Goal: Check status: Check status

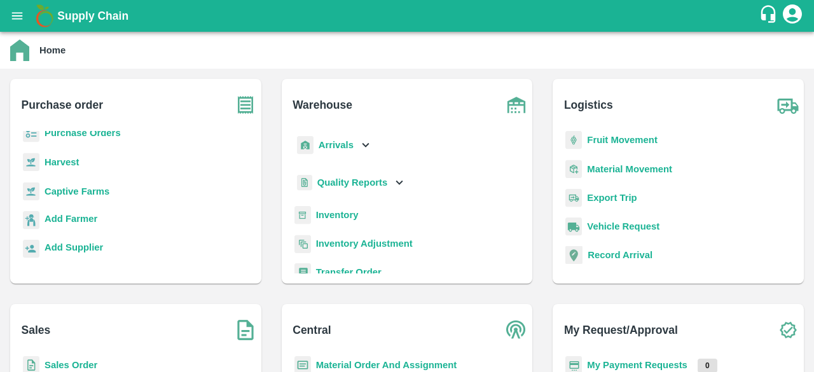
scroll to position [146, 0]
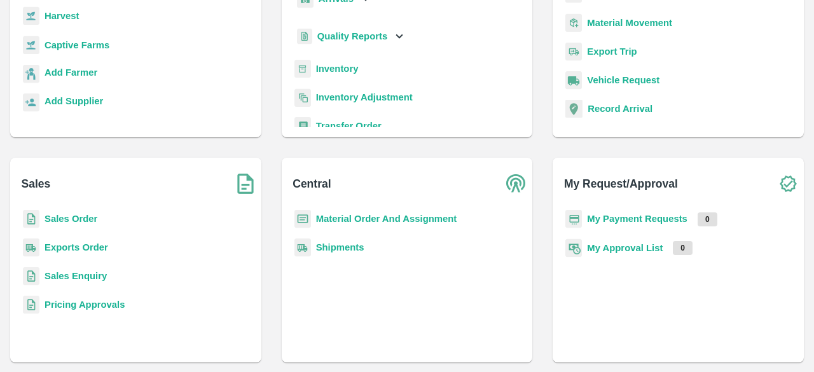
click at [69, 212] on p "Sales Order" at bounding box center [71, 219] width 53 height 14
click at [67, 221] on b "Sales Order" at bounding box center [71, 219] width 53 height 10
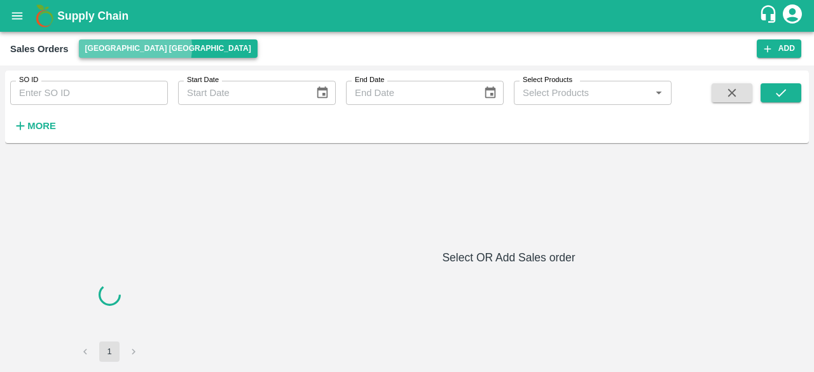
click at [135, 48] on button "[GEOGRAPHIC_DATA] [GEOGRAPHIC_DATA]" at bounding box center [168, 48] width 179 height 18
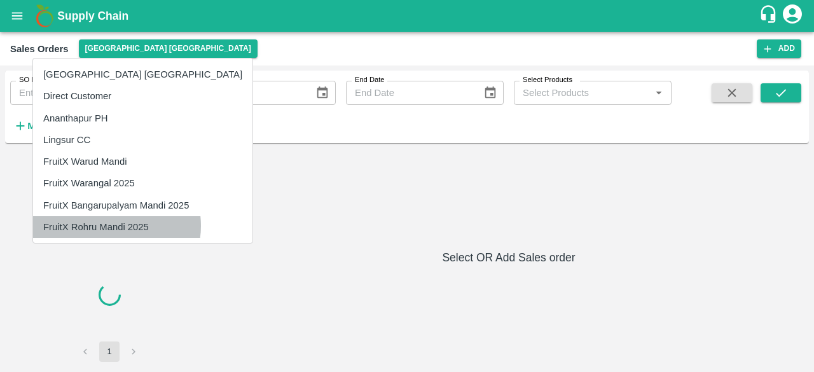
click at [111, 226] on li "FruitX Rohru Mandi 2025" at bounding box center [142, 227] width 219 height 22
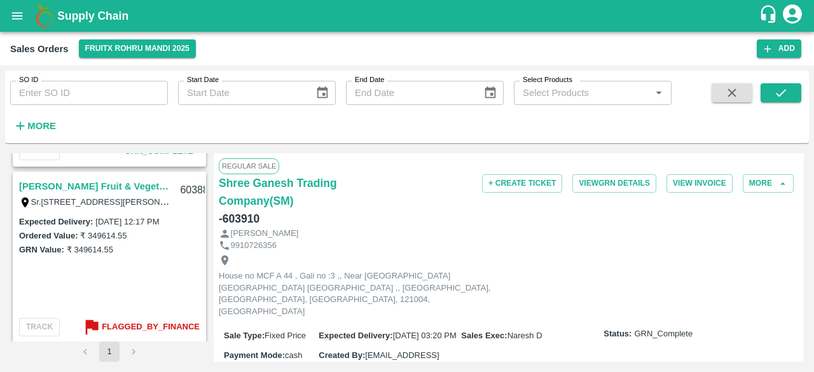
scroll to position [1258, 0]
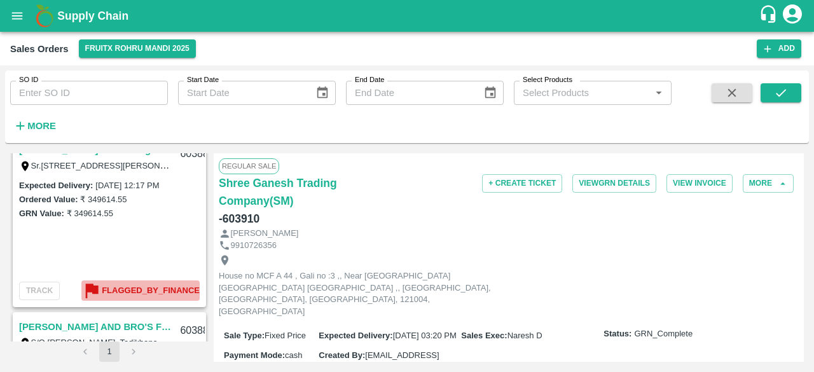
click at [116, 291] on b "Flagged_By_Finance" at bounding box center [151, 291] width 98 height 15
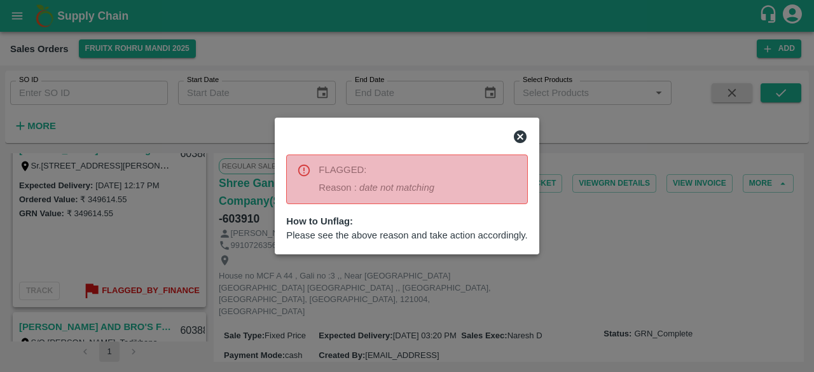
click at [518, 139] on icon at bounding box center [520, 136] width 15 height 15
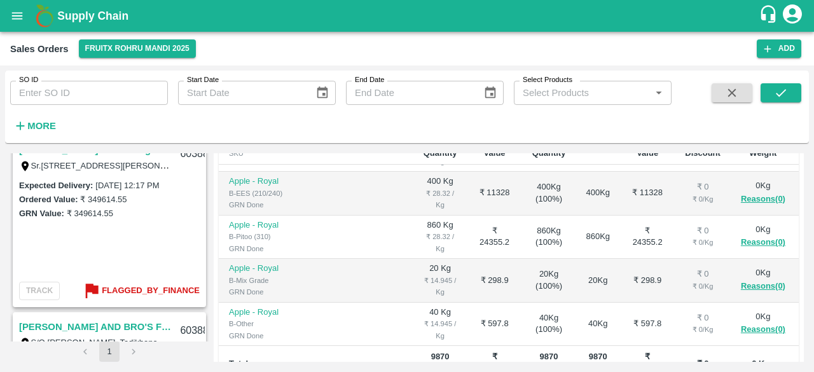
scroll to position [436, 0]
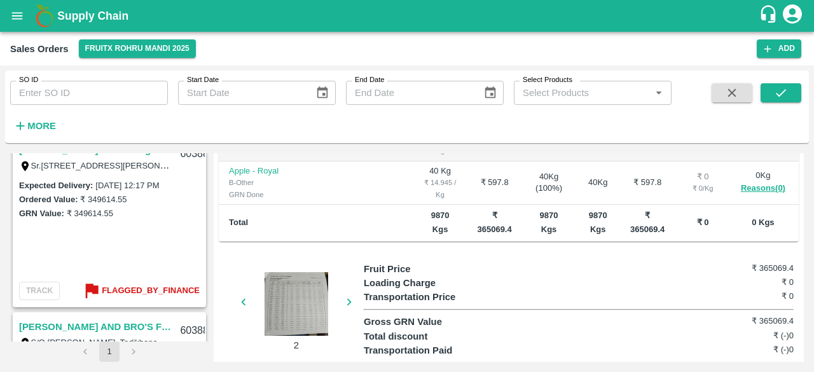
click at [293, 286] on div at bounding box center [296, 304] width 95 height 64
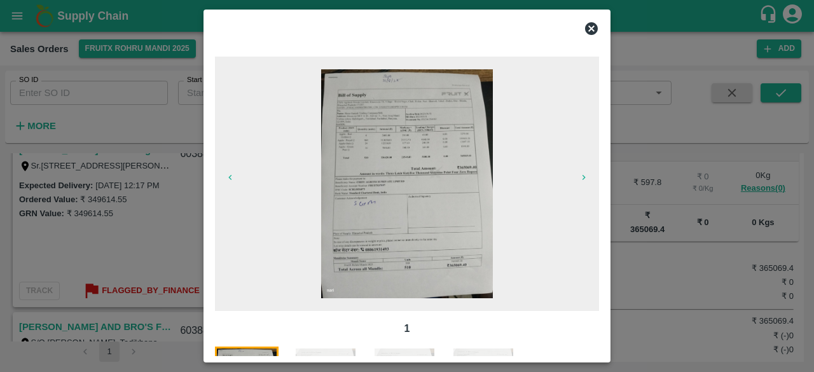
click at [592, 26] on icon at bounding box center [591, 28] width 13 height 13
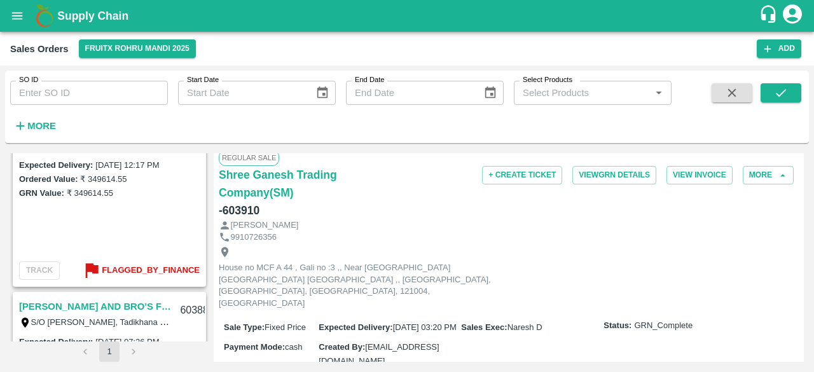
scroll to position [0, 0]
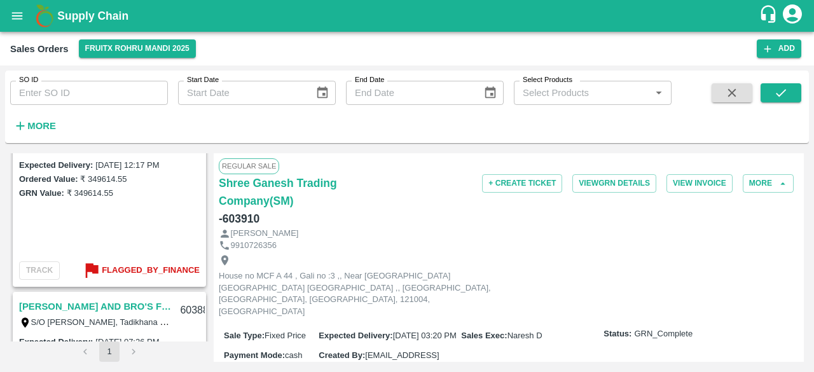
click at [108, 206] on div "Expected Delivery : [DATE] 12:17 PM Ordered Value: ₹ 349614.55 GRN Value: ₹ 349…" at bounding box center [109, 206] width 191 height 97
click at [81, 169] on label "Expected Delivery :" at bounding box center [56, 165] width 74 height 10
click at [172, 227] on div "Expected Delivery : [DATE] 12:17 PM Ordered Value: ₹ 349614.55 GRN Value: ₹ 349…" at bounding box center [109, 206] width 191 height 97
click at [174, 272] on b "Flagged_By_Finance" at bounding box center [151, 270] width 98 height 15
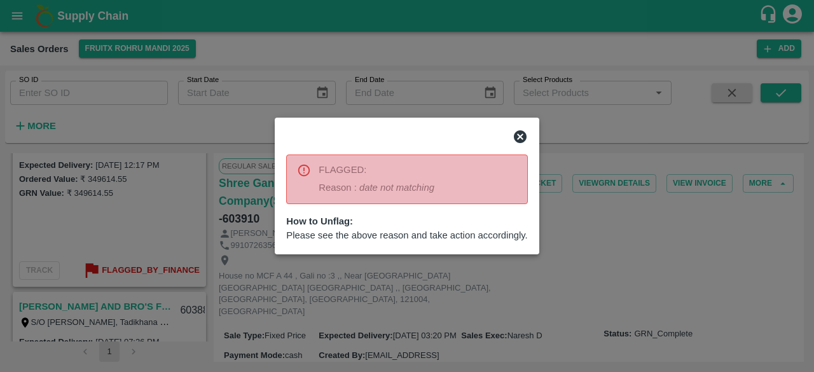
click at [522, 135] on icon at bounding box center [520, 136] width 15 height 15
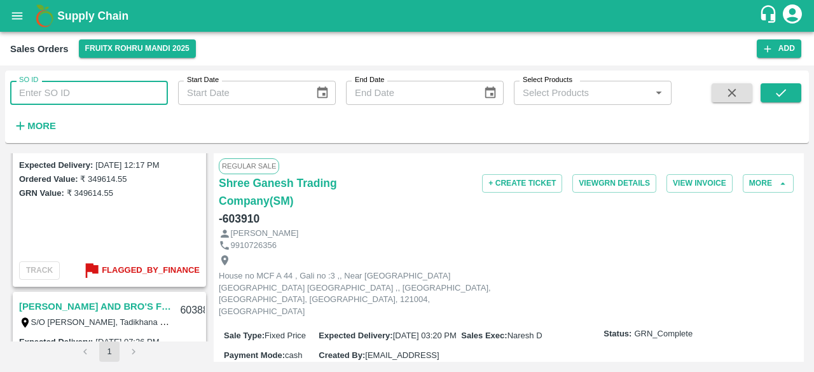
click at [80, 95] on input "SO ID" at bounding box center [89, 93] width 158 height 24
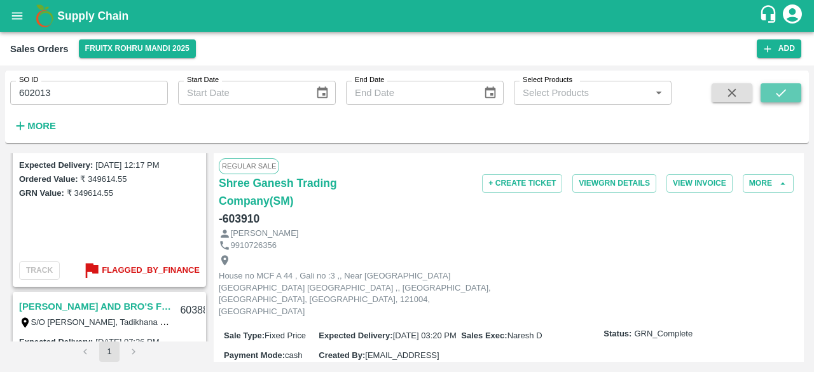
click at [772, 92] on button "submit" at bounding box center [781, 92] width 41 height 19
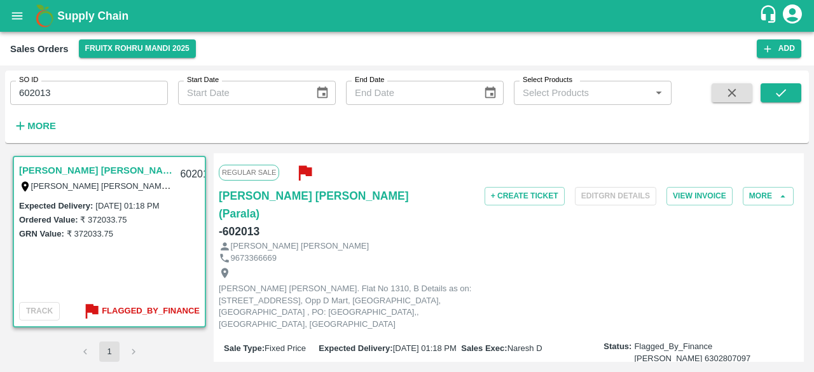
click at [307, 173] on icon "button" at bounding box center [305, 173] width 13 height 15
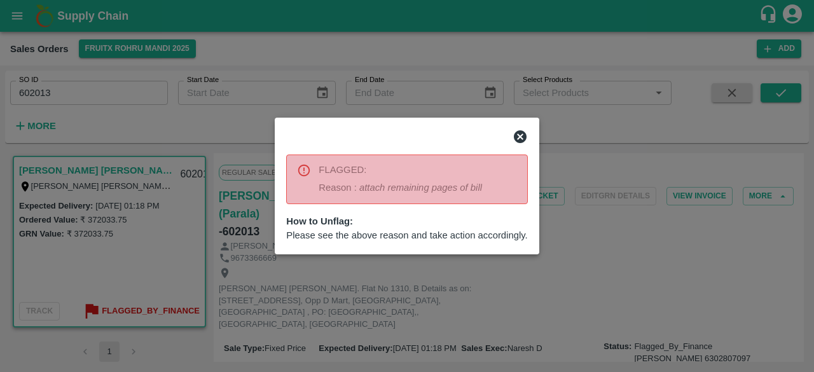
click at [517, 137] on icon at bounding box center [520, 136] width 13 height 13
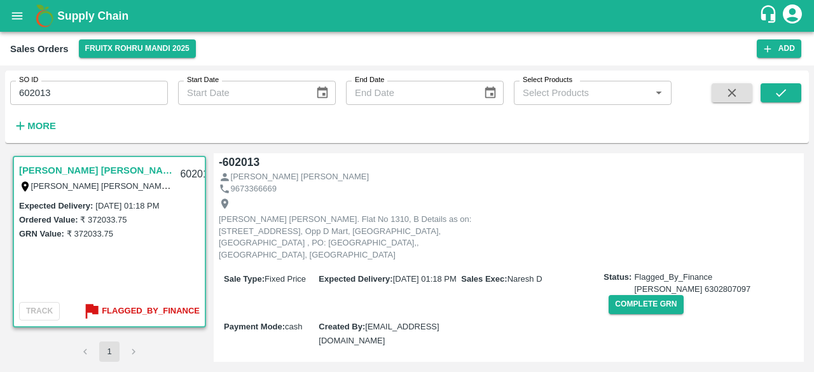
scroll to position [70, 0]
click at [621, 294] on button "Complete GRN" at bounding box center [646, 303] width 74 height 18
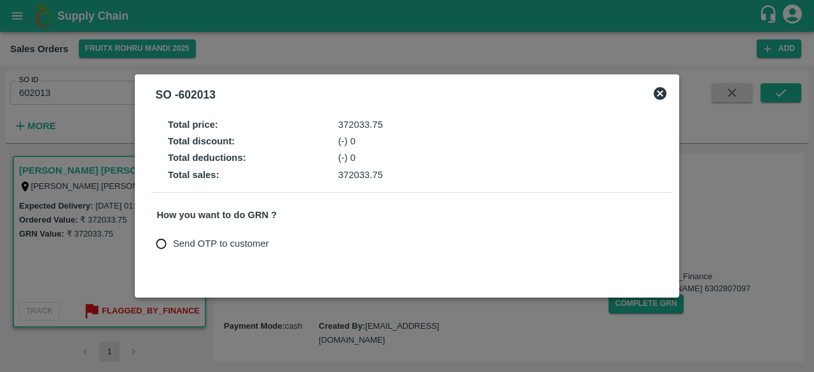
click at [659, 92] on icon at bounding box center [660, 93] width 15 height 15
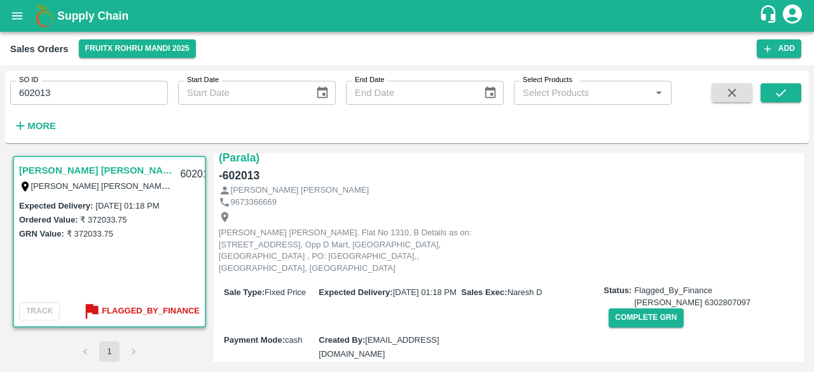
scroll to position [55, 0]
click at [85, 91] on input "602013" at bounding box center [89, 93] width 158 height 24
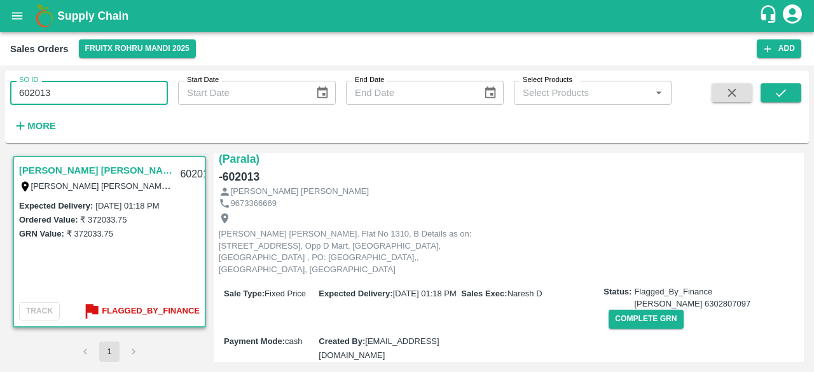
click at [85, 91] on input "602013" at bounding box center [89, 93] width 158 height 24
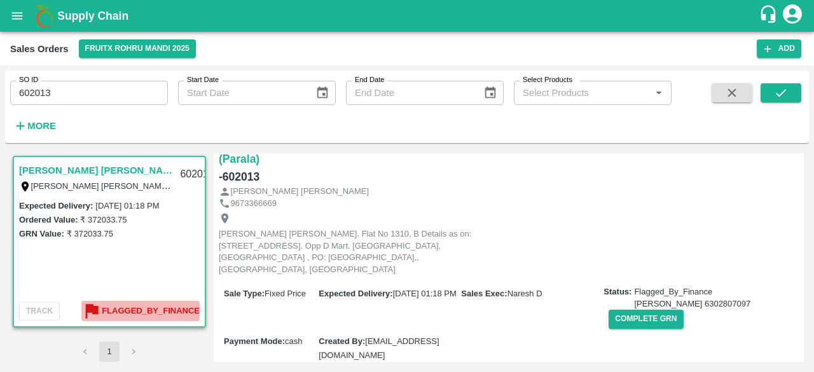
click at [145, 314] on b "Flagged_By_Finance" at bounding box center [151, 311] width 98 height 15
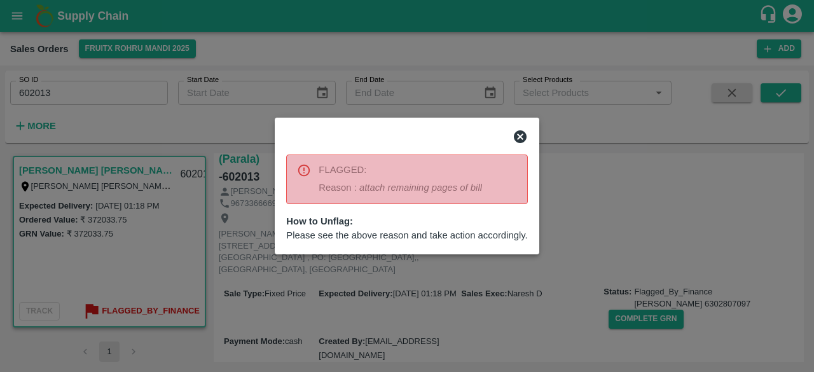
click at [520, 131] on icon at bounding box center [520, 136] width 13 height 13
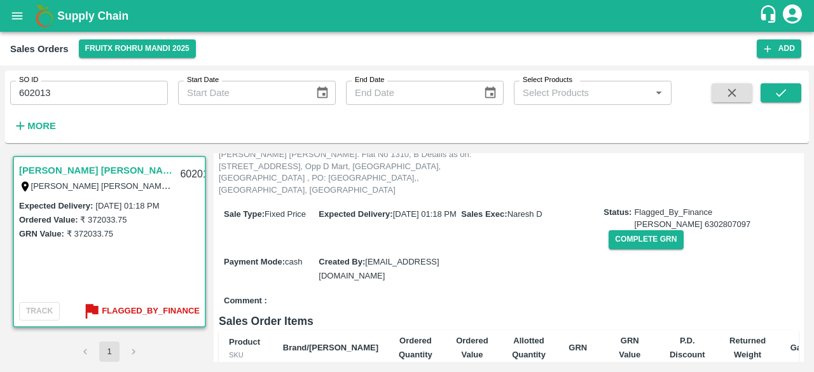
scroll to position [135, 0]
click at [57, 92] on input "602013" at bounding box center [89, 93] width 158 height 24
click at [779, 93] on icon "submit" at bounding box center [781, 93] width 14 height 14
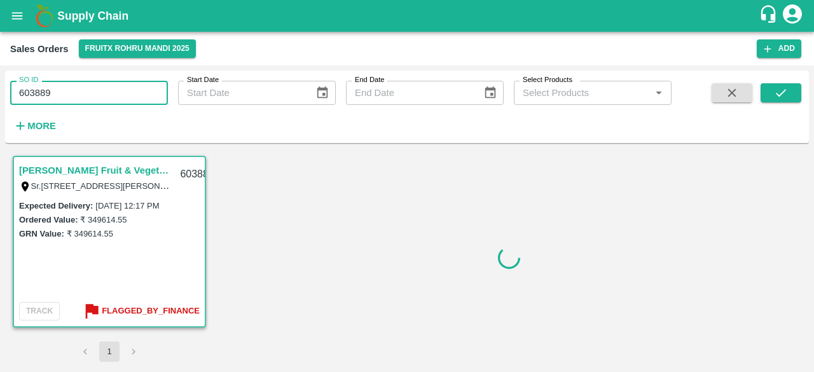
click at [60, 92] on input "603889" at bounding box center [89, 93] width 158 height 24
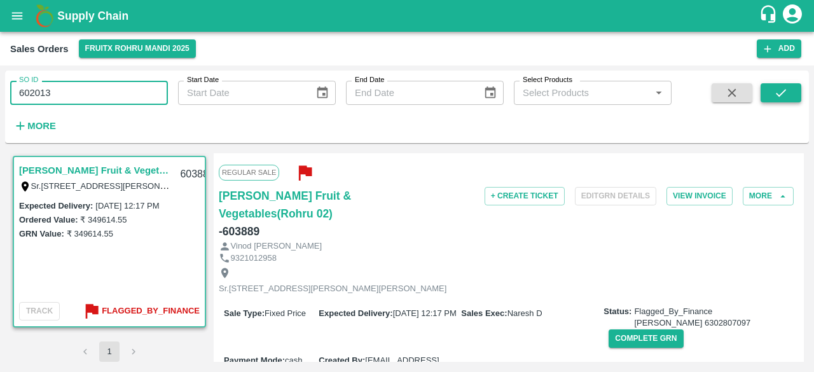
type input "602013"
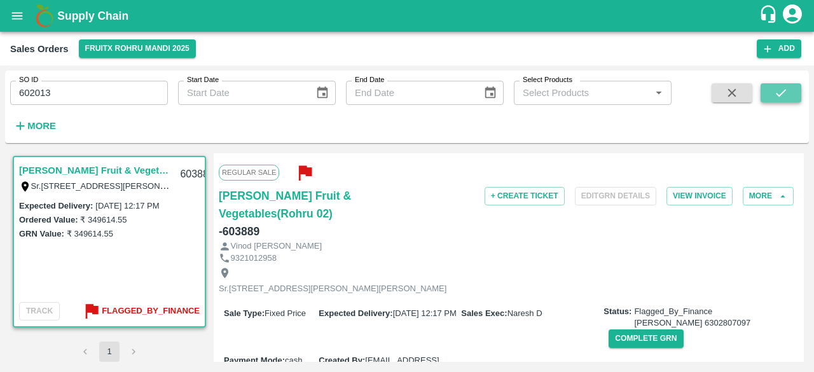
click at [774, 96] on icon "submit" at bounding box center [781, 93] width 14 height 14
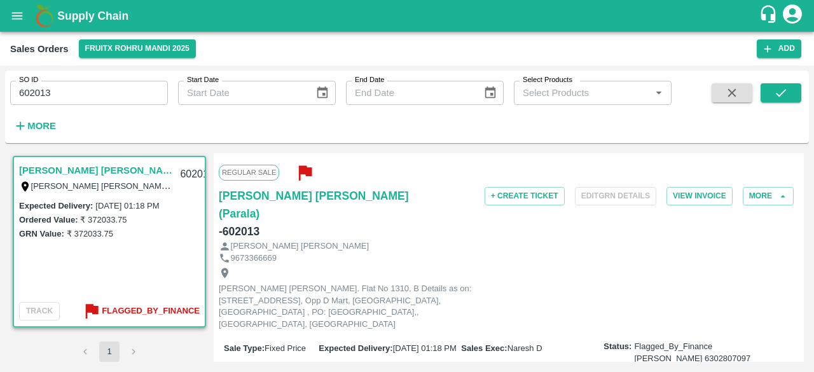
scroll to position [62, 0]
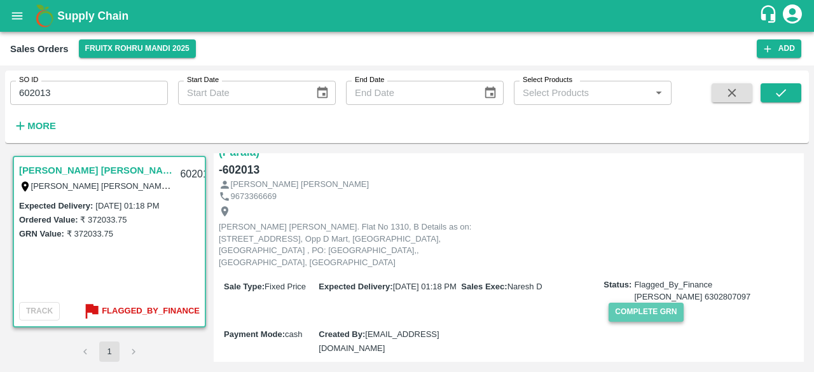
click at [636, 303] on button "Complete GRN" at bounding box center [646, 312] width 74 height 18
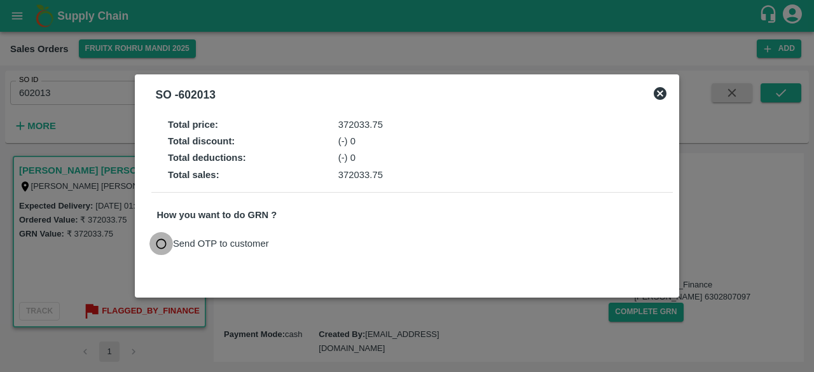
click at [162, 240] on input "Send OTP to customer" at bounding box center [161, 244] width 24 height 24
radio input "true"
click at [301, 246] on button "Send OTP" at bounding box center [305, 244] width 52 height 18
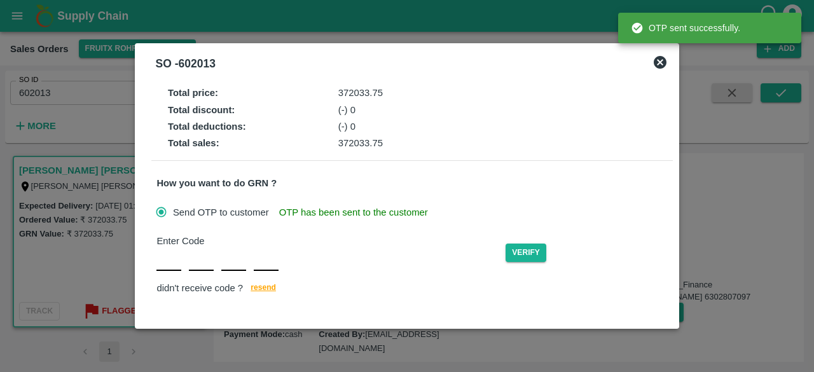
click at [168, 258] on input "text" at bounding box center [168, 259] width 25 height 23
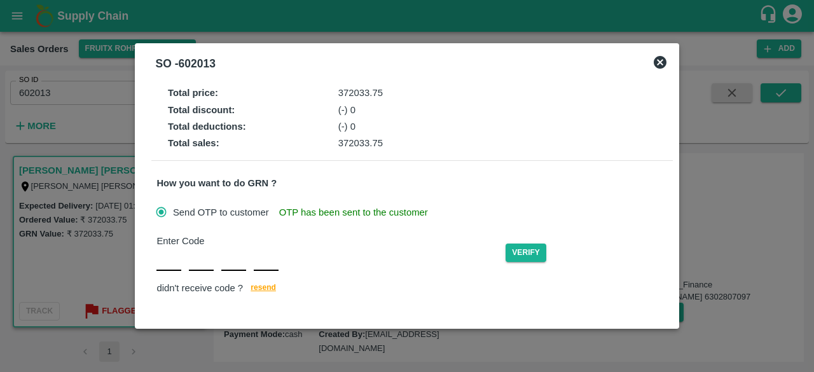
click at [663, 68] on icon at bounding box center [660, 62] width 15 height 15
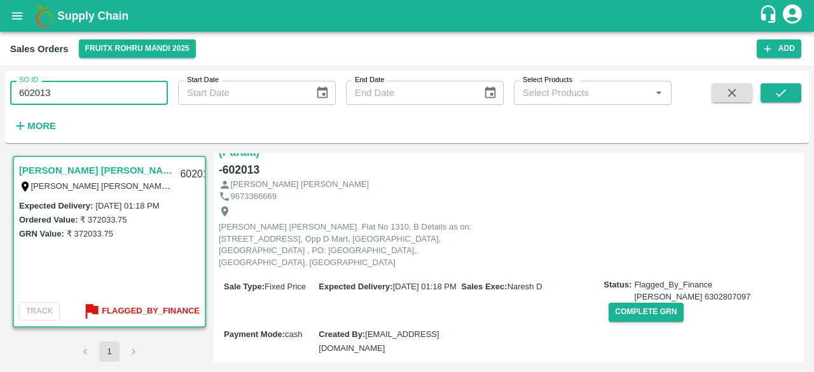
click at [85, 97] on input "602013" at bounding box center [89, 93] width 158 height 24
click at [779, 94] on icon "submit" at bounding box center [781, 93] width 14 height 14
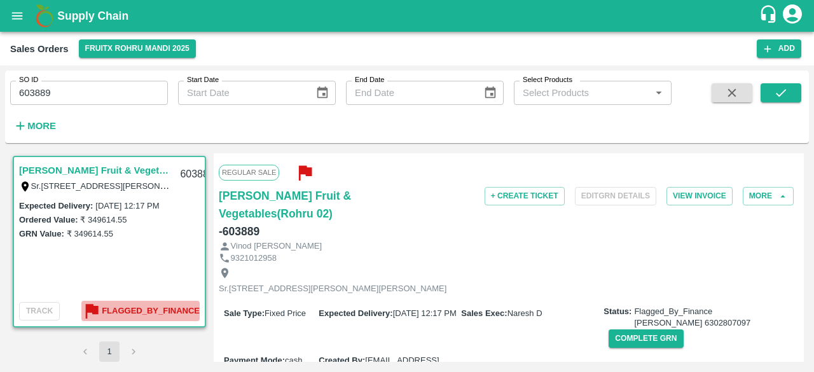
click at [137, 307] on b "Flagged_By_Finance" at bounding box center [151, 311] width 98 height 15
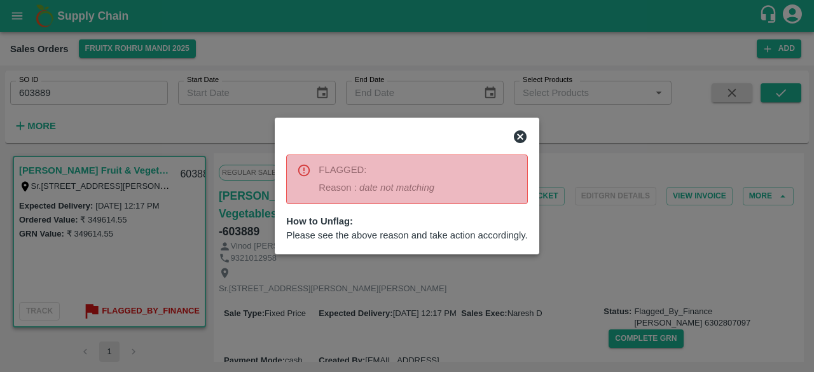
click at [516, 139] on icon at bounding box center [520, 136] width 13 height 13
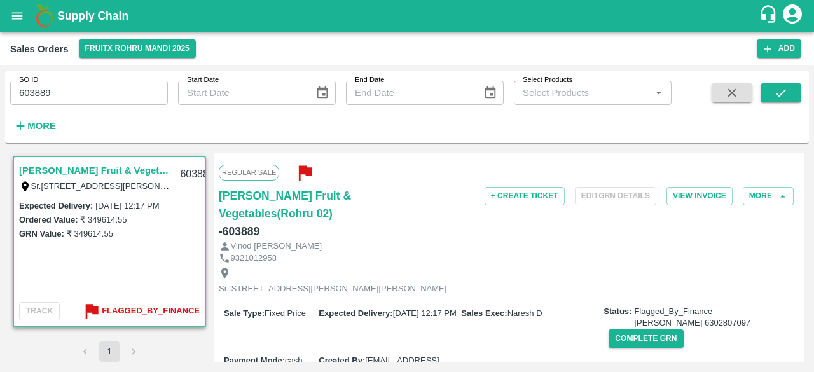
click at [301, 167] on icon "button" at bounding box center [305, 173] width 13 height 15
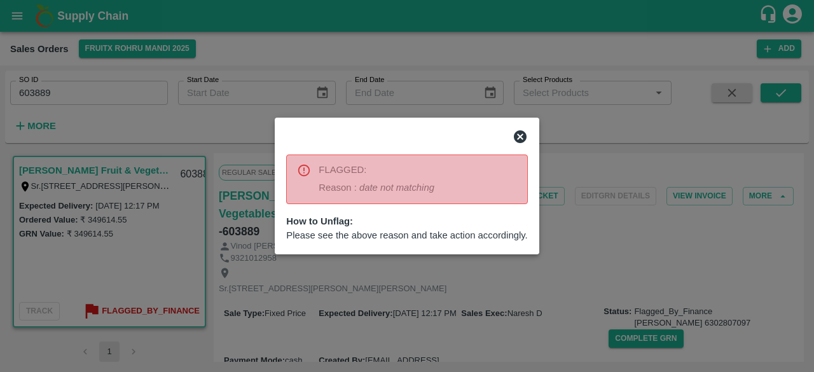
click at [237, 182] on div at bounding box center [407, 186] width 814 height 372
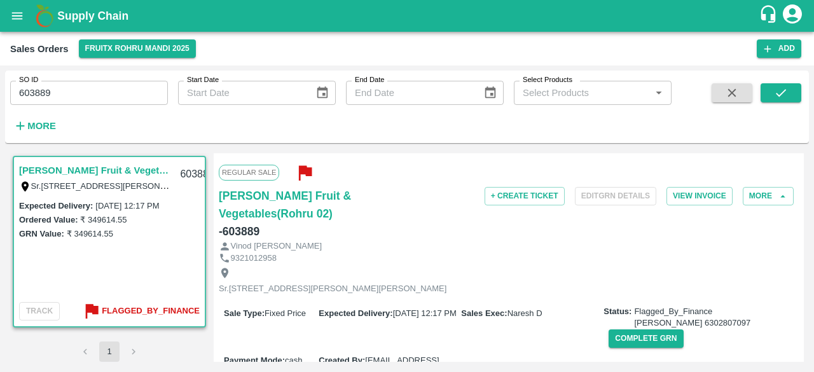
click at [250, 176] on span "Regular Sale" at bounding box center [249, 172] width 60 height 15
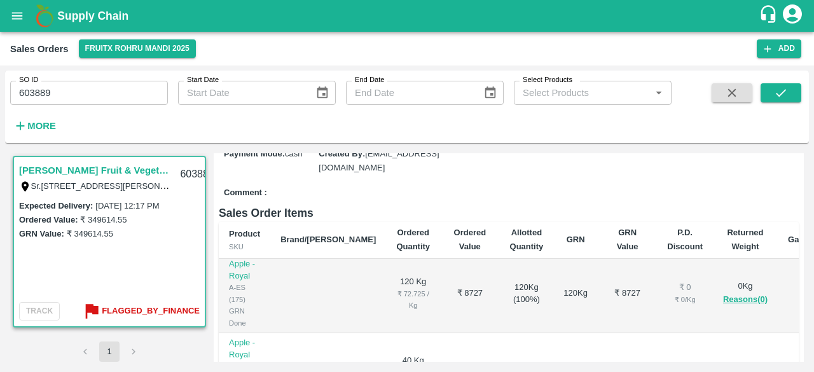
scroll to position [464, 0]
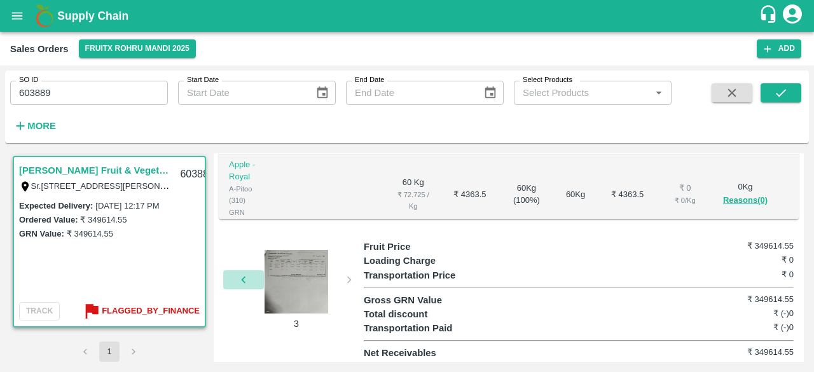
click at [242, 279] on icon "button" at bounding box center [243, 280] width 4 height 7
click at [303, 285] on div at bounding box center [296, 282] width 95 height 64
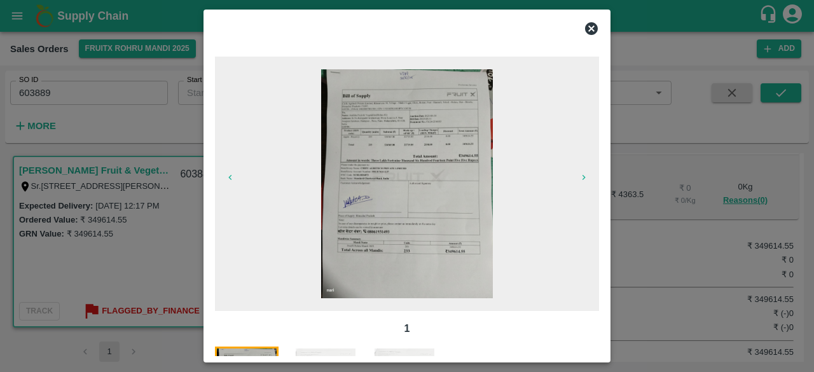
click at [592, 28] on icon at bounding box center [591, 28] width 15 height 15
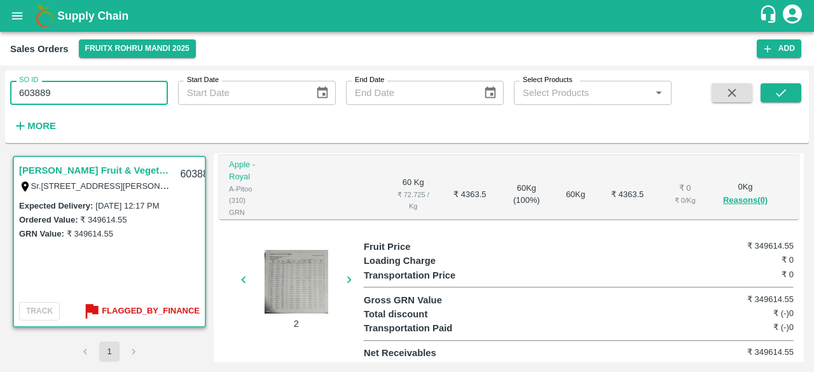
click at [57, 90] on input "603889" at bounding box center [89, 93] width 158 height 24
type input "603888"
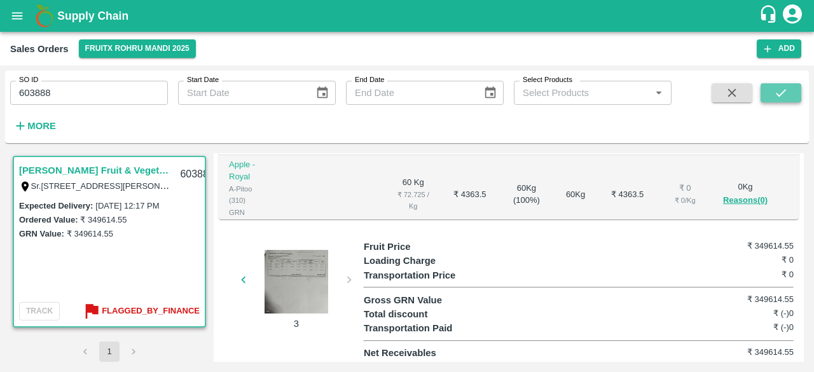
click at [786, 92] on icon "submit" at bounding box center [781, 93] width 14 height 14
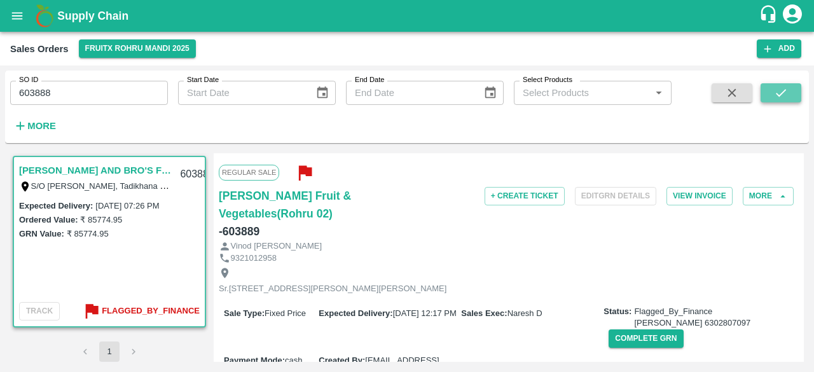
click at [784, 87] on icon "submit" at bounding box center [781, 93] width 14 height 14
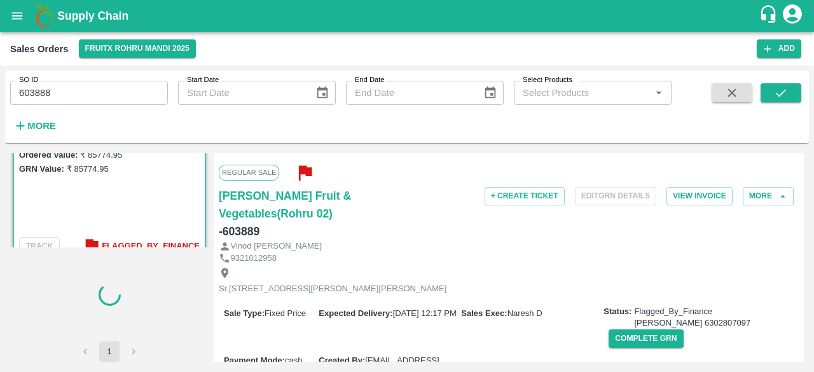
scroll to position [67, 0]
click at [147, 242] on b "Flagged_By_Finance" at bounding box center [151, 244] width 98 height 15
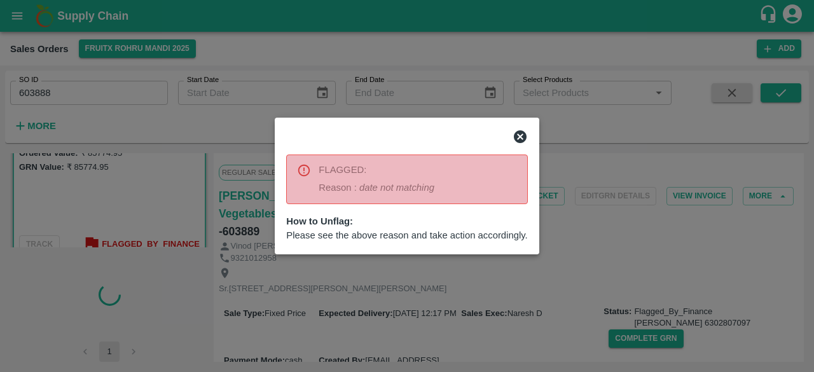
scroll to position [0, 0]
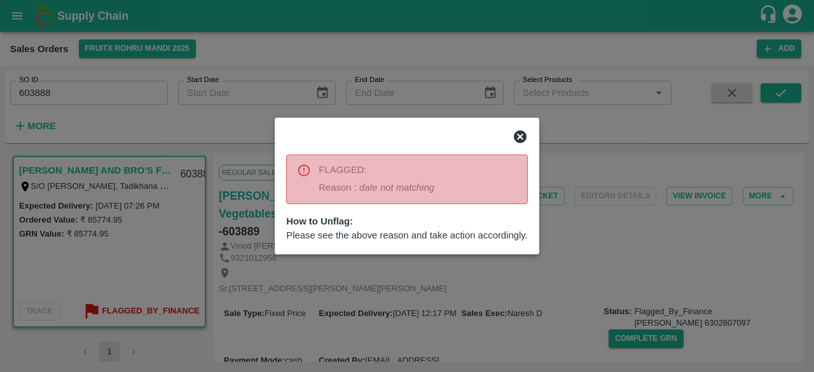
click at [523, 141] on icon at bounding box center [520, 136] width 13 height 13
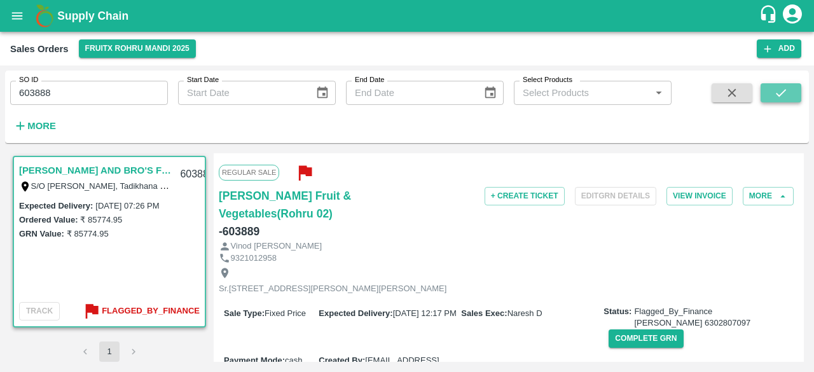
click at [787, 94] on icon "submit" at bounding box center [781, 93] width 14 height 14
click at [784, 82] on div "SO ID 603888 SO ID Start Date Start Date End Date End Date Select Products Sele…" at bounding box center [407, 107] width 804 height 62
click at [781, 87] on icon "submit" at bounding box center [781, 93] width 14 height 14
click at [128, 308] on b "Flagged_By_Finance" at bounding box center [151, 311] width 98 height 15
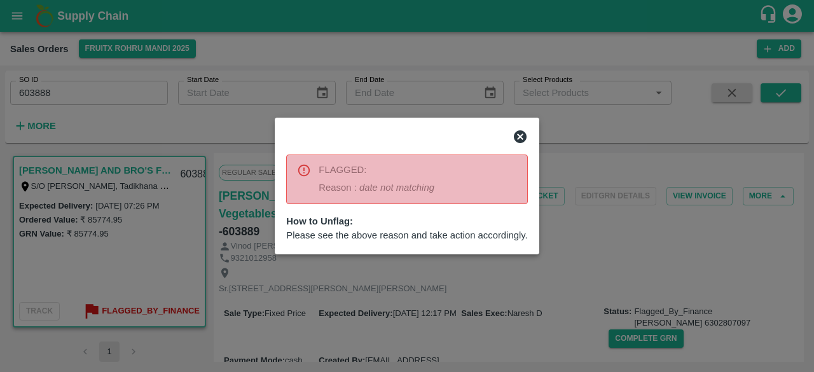
click at [523, 133] on icon at bounding box center [520, 136] width 13 height 13
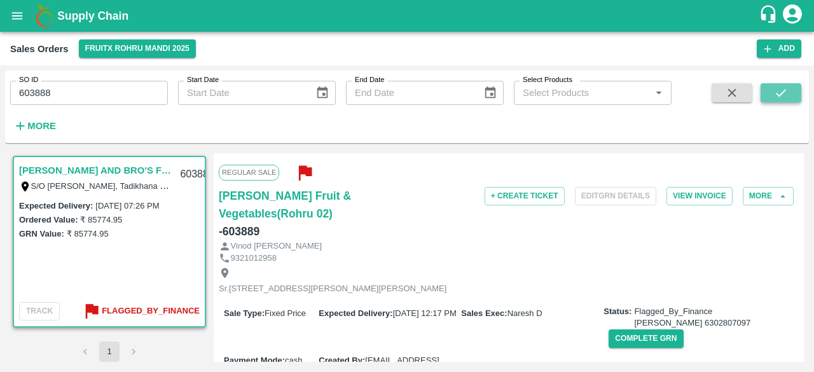
click at [770, 94] on button "submit" at bounding box center [781, 92] width 41 height 19
click at [45, 204] on label "Expected Delivery :" at bounding box center [56, 206] width 74 height 10
click at [130, 169] on link "[PERSON_NAME] AND BRO'S FRUIT COMPANY (Bellampalle)" at bounding box center [95, 170] width 153 height 17
click at [190, 172] on div "603888" at bounding box center [196, 175] width 49 height 30
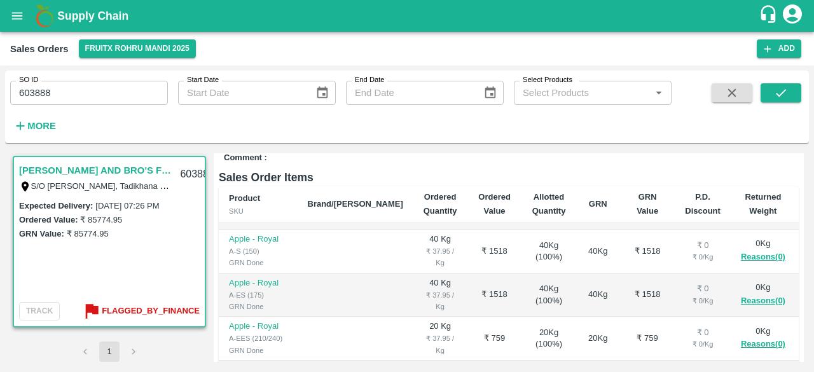
scroll to position [464, 0]
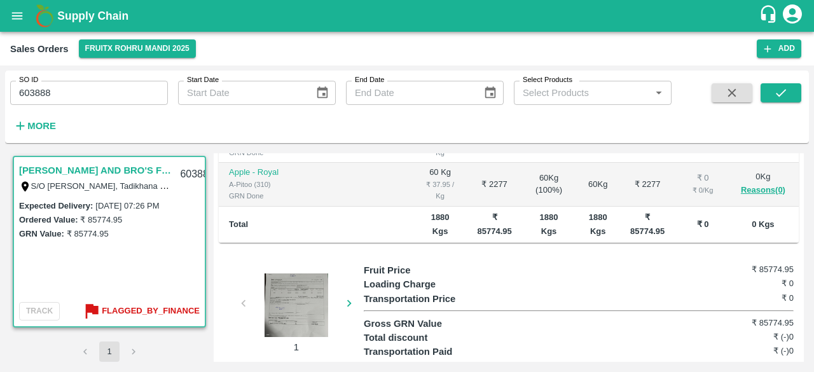
click at [291, 284] on div at bounding box center [296, 306] width 95 height 64
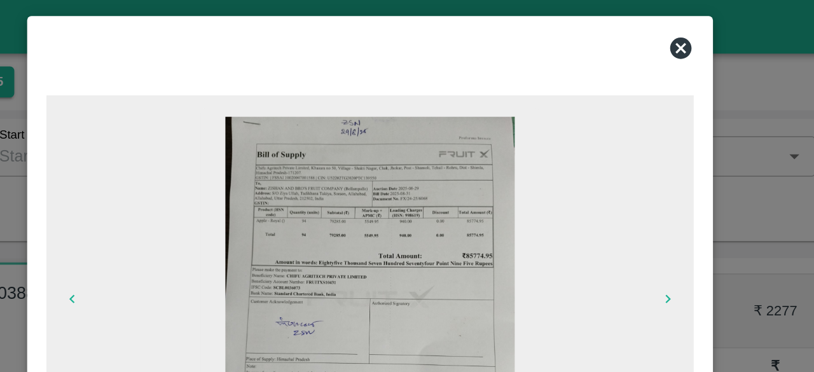
click at [593, 32] on icon at bounding box center [591, 28] width 13 height 13
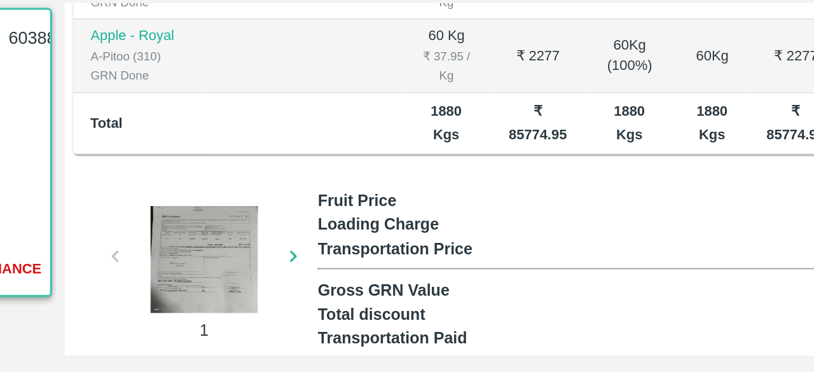
scroll to position [0, 0]
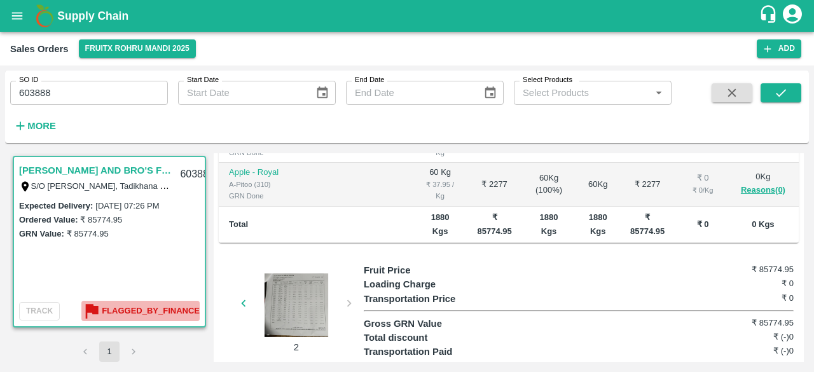
click at [138, 308] on b "Flagged_By_Finance" at bounding box center [151, 311] width 98 height 15
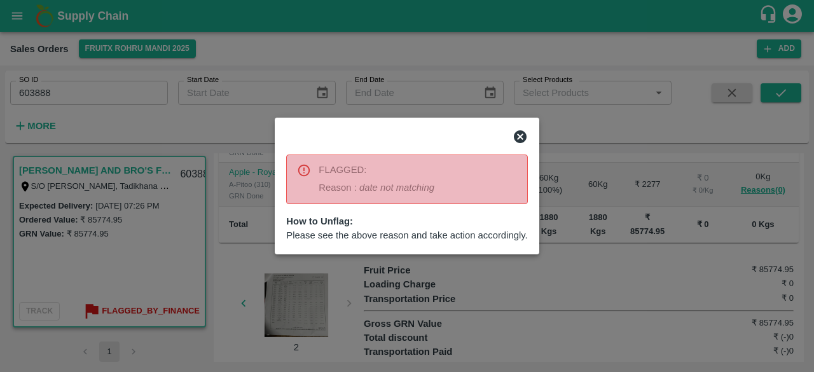
click at [515, 140] on icon at bounding box center [520, 136] width 13 height 13
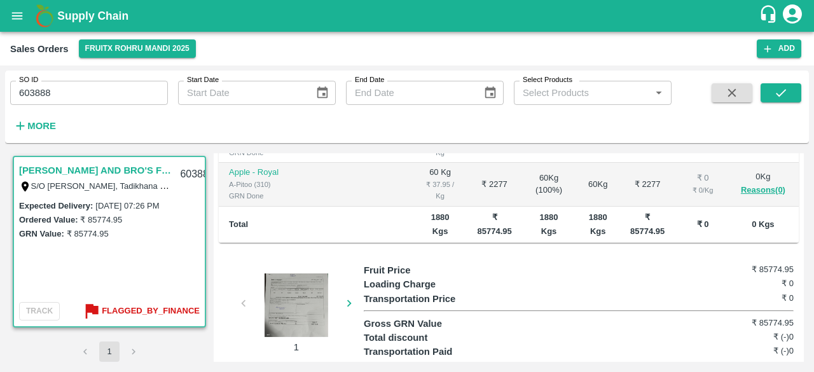
click at [294, 293] on div at bounding box center [296, 306] width 95 height 64
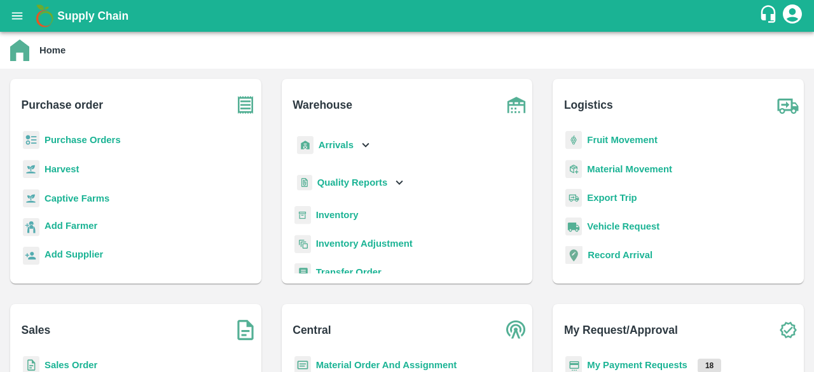
click at [69, 125] on div "Purchase order Purchase Orders Harvest Captive Farms Add Farmer Add Supplier" at bounding box center [135, 181] width 251 height 205
click at [76, 145] on b "Purchase Orders" at bounding box center [83, 140] width 76 height 10
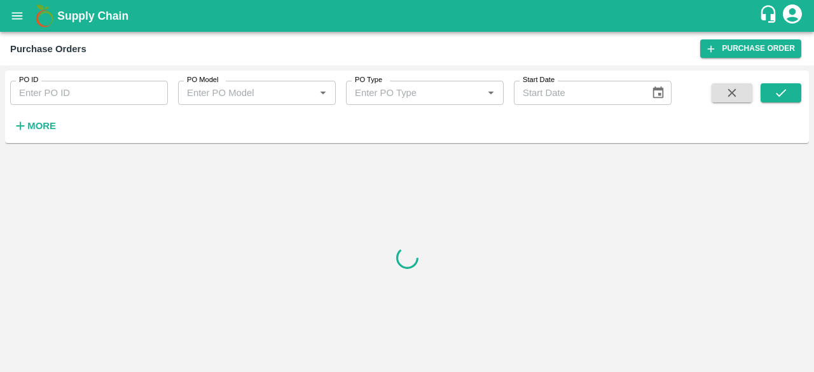
click at [65, 94] on input "PO ID" at bounding box center [89, 93] width 158 height 24
